Goal: Transaction & Acquisition: Purchase product/service

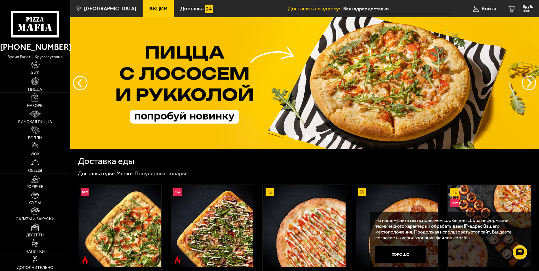
click at [31, 103] on link "Наборы" at bounding box center [35, 101] width 70 height 16
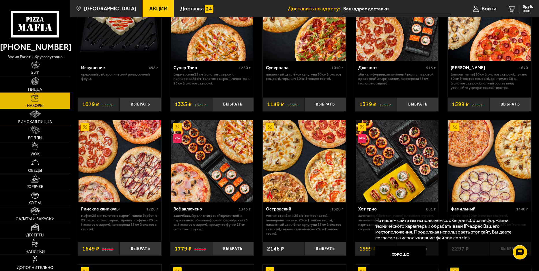
scroll to position [375, 0]
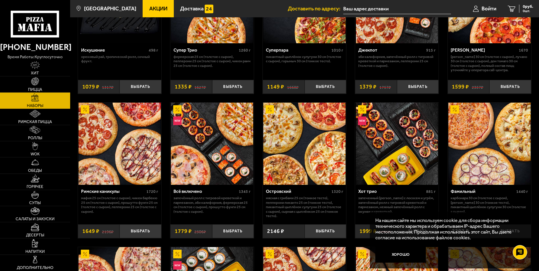
drag, startPoint x: 9, startPoint y: 116, endPoint x: 401, endPoint y: 252, distance: 415.7
click at [401, 252] on button "Хорошо" at bounding box center [400, 254] width 50 height 17
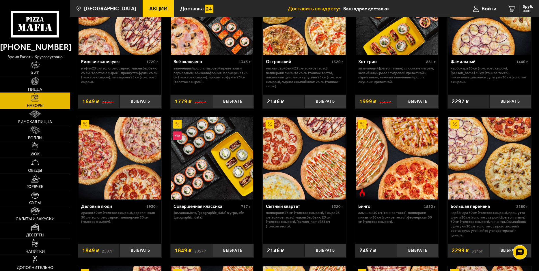
scroll to position [577, 0]
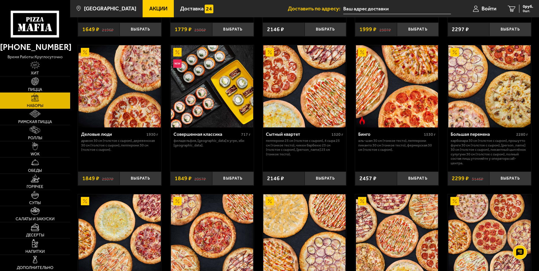
click at [122, 95] on img at bounding box center [119, 86] width 82 height 82
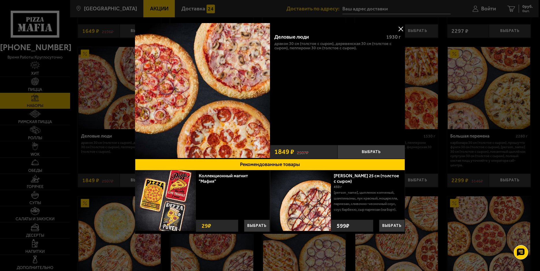
click at [302, 44] on p "Дракон 30 см (толстое с сыром), Деревенская 30 см (толстое с сыром), Пепперони …" at bounding box center [337, 46] width 127 height 9
click at [302, 36] on div "Деловые люди" at bounding box center [327, 37] width 107 height 6
click at [401, 29] on button at bounding box center [400, 29] width 9 height 9
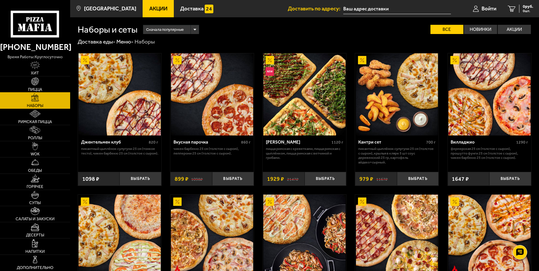
click at [38, 87] on link "Пицца" at bounding box center [35, 84] width 70 height 16
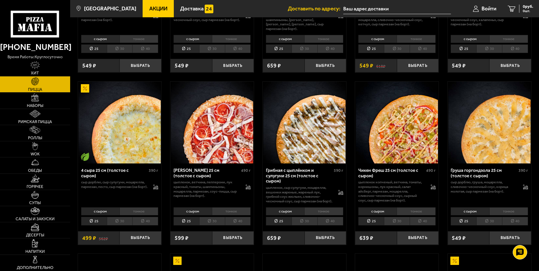
scroll to position [317, 0]
